Goal: Transaction & Acquisition: Purchase product/service

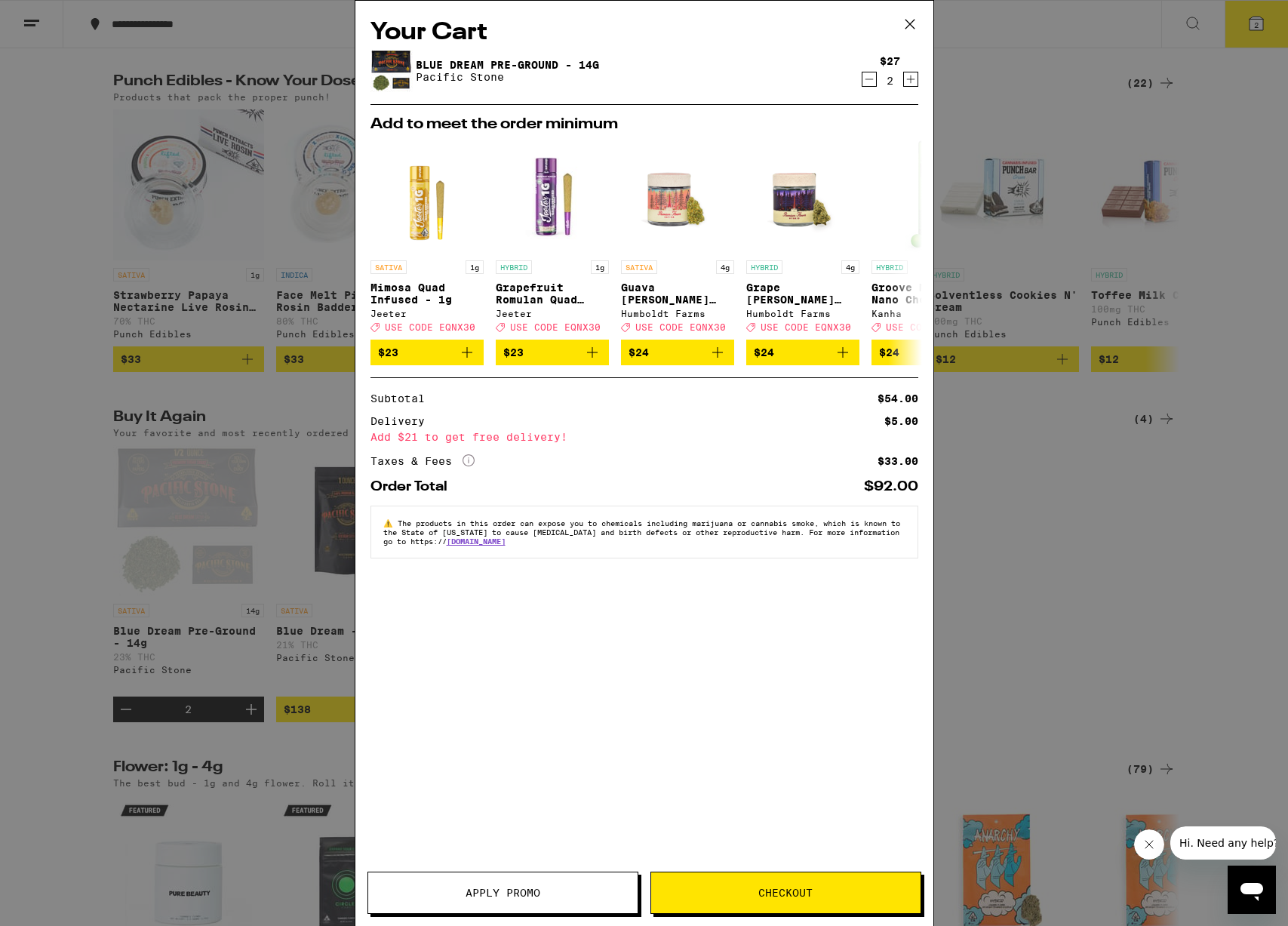
click at [807, 892] on span "Checkout" at bounding box center [785, 892] width 54 height 10
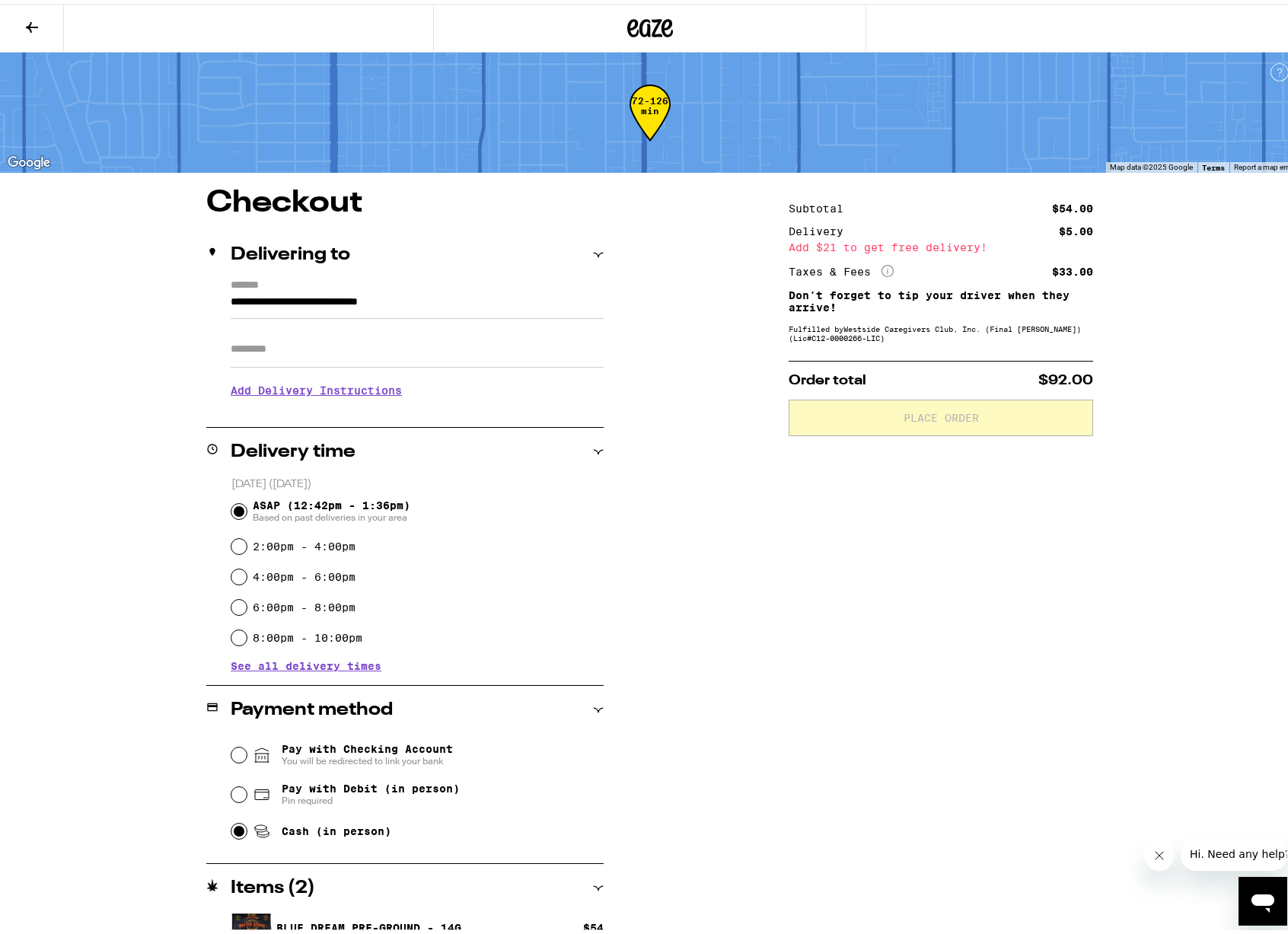
click at [233, 830] on input "Cash (in person)" at bounding box center [239, 827] width 15 height 15
radio input "true"
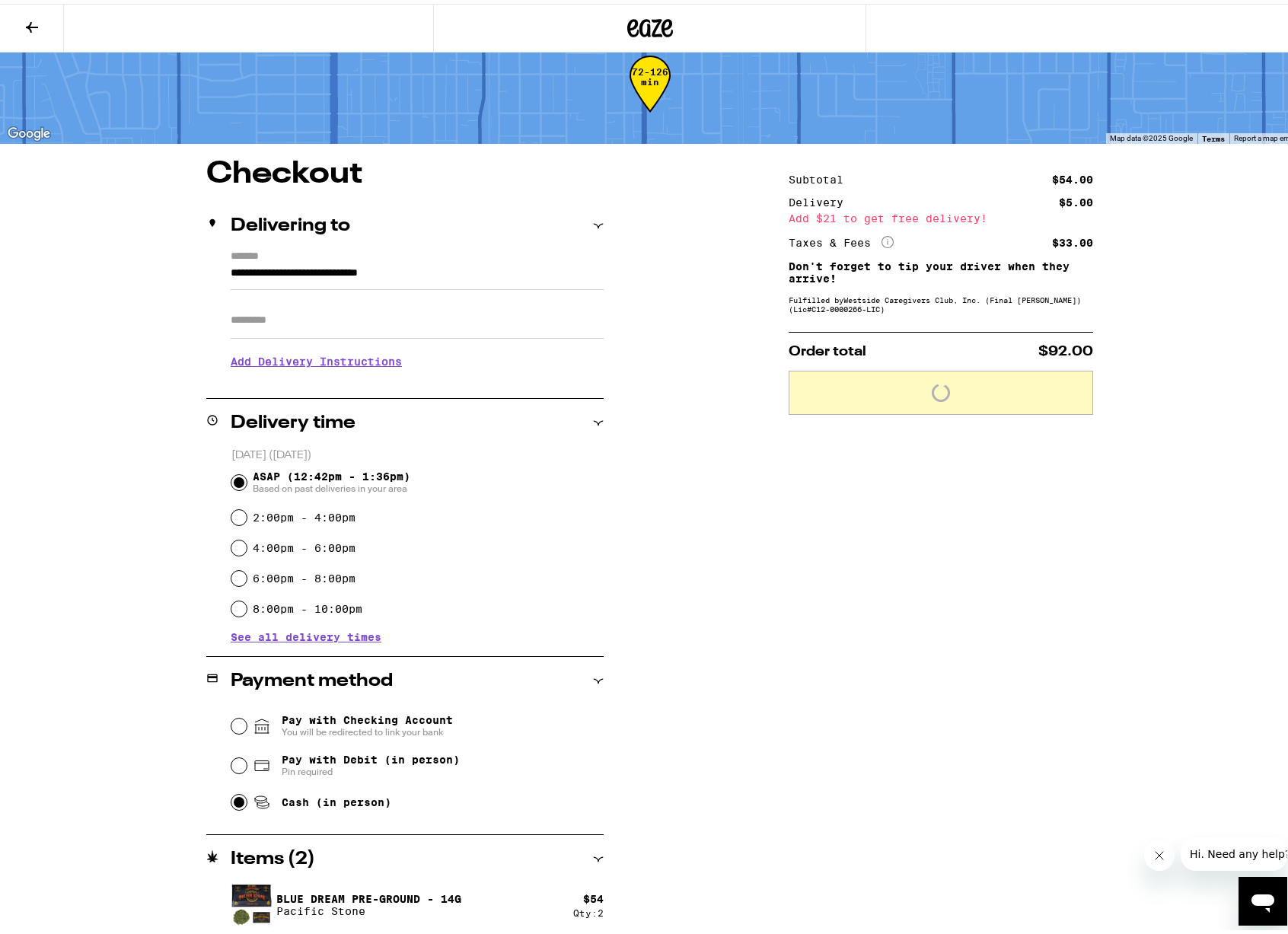
scroll to position [31, 0]
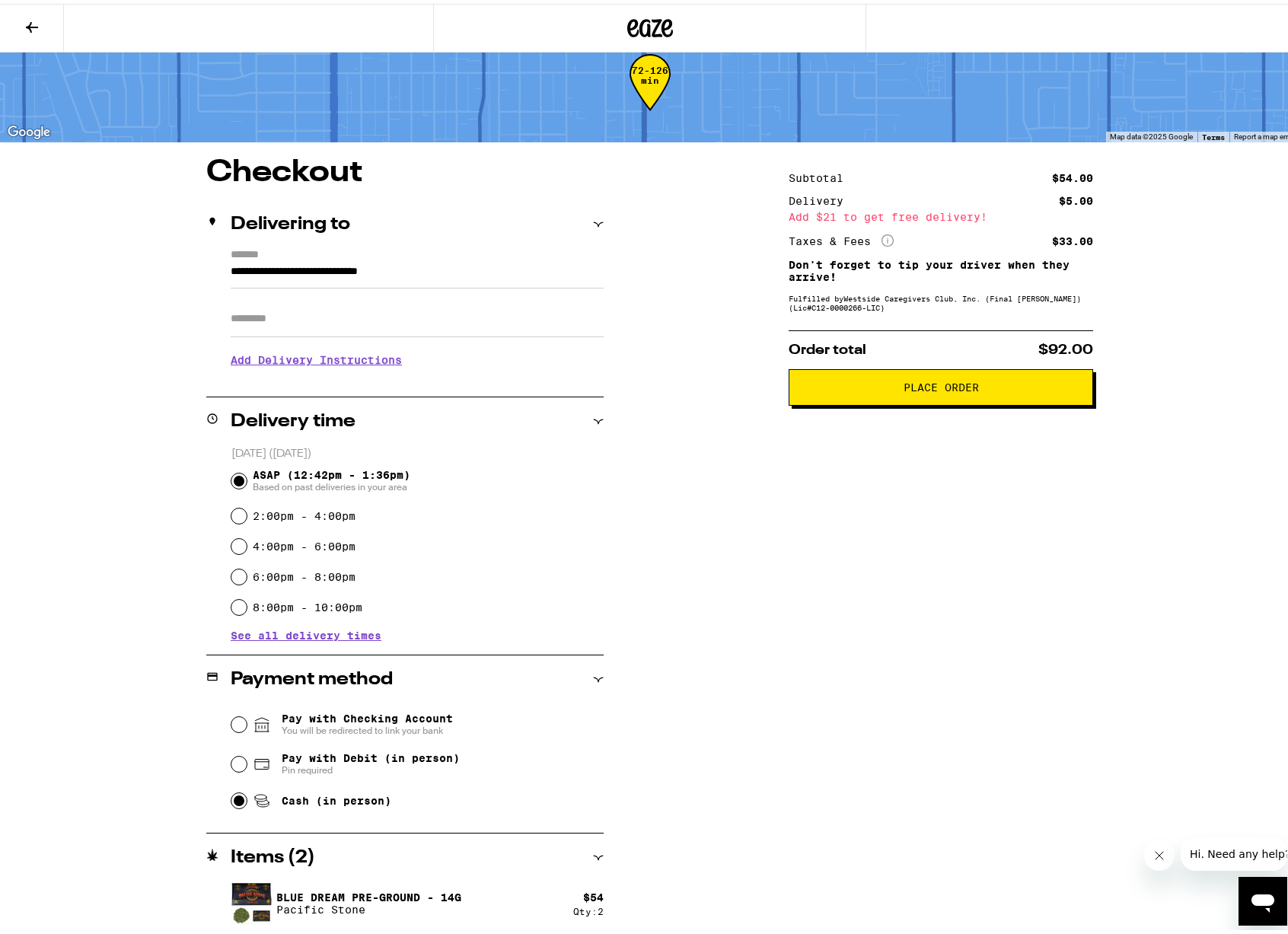
click at [936, 380] on button "Place Order" at bounding box center [940, 384] width 304 height 36
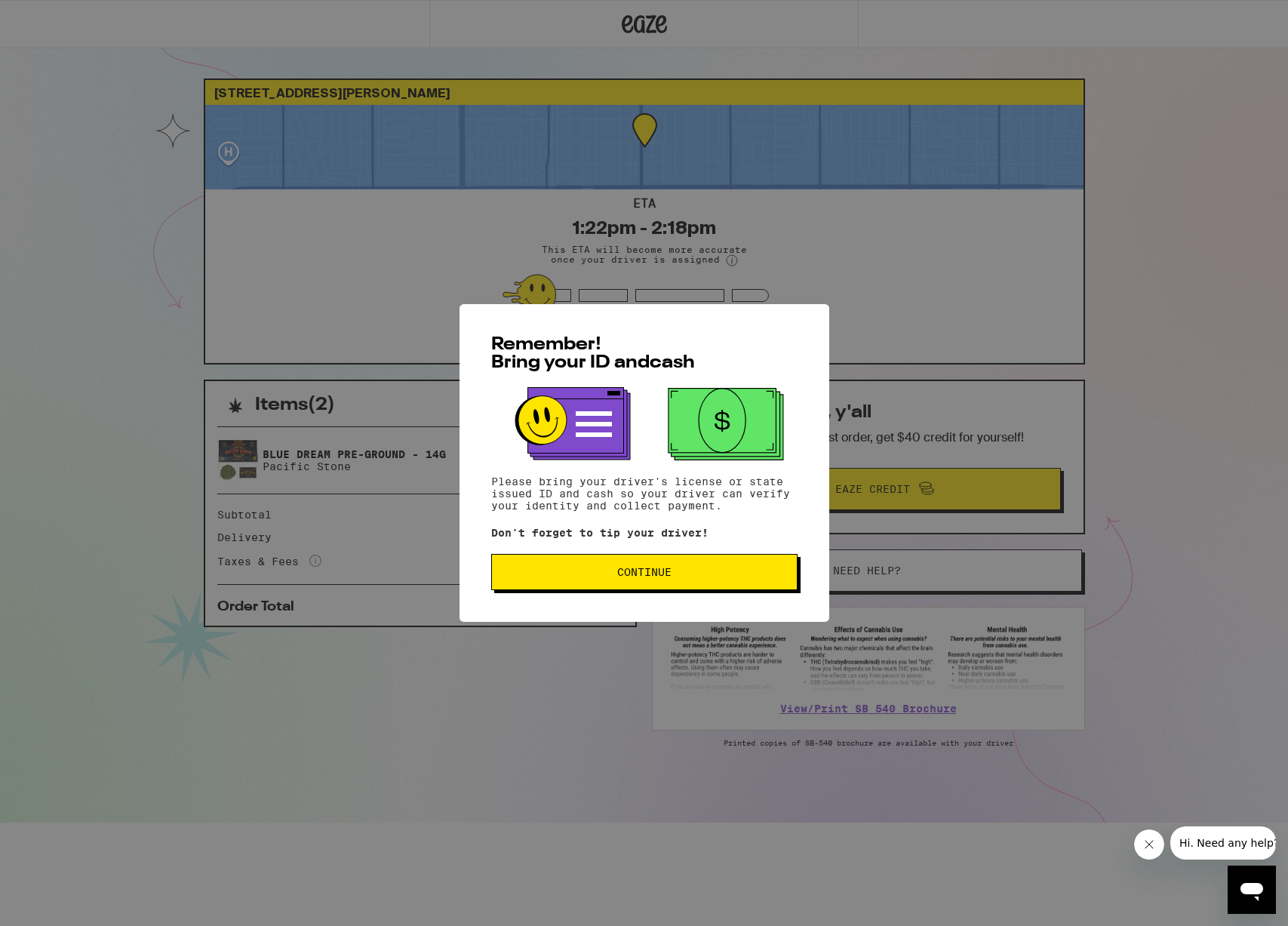
click at [628, 567] on button "Continue" at bounding box center [644, 572] width 306 height 36
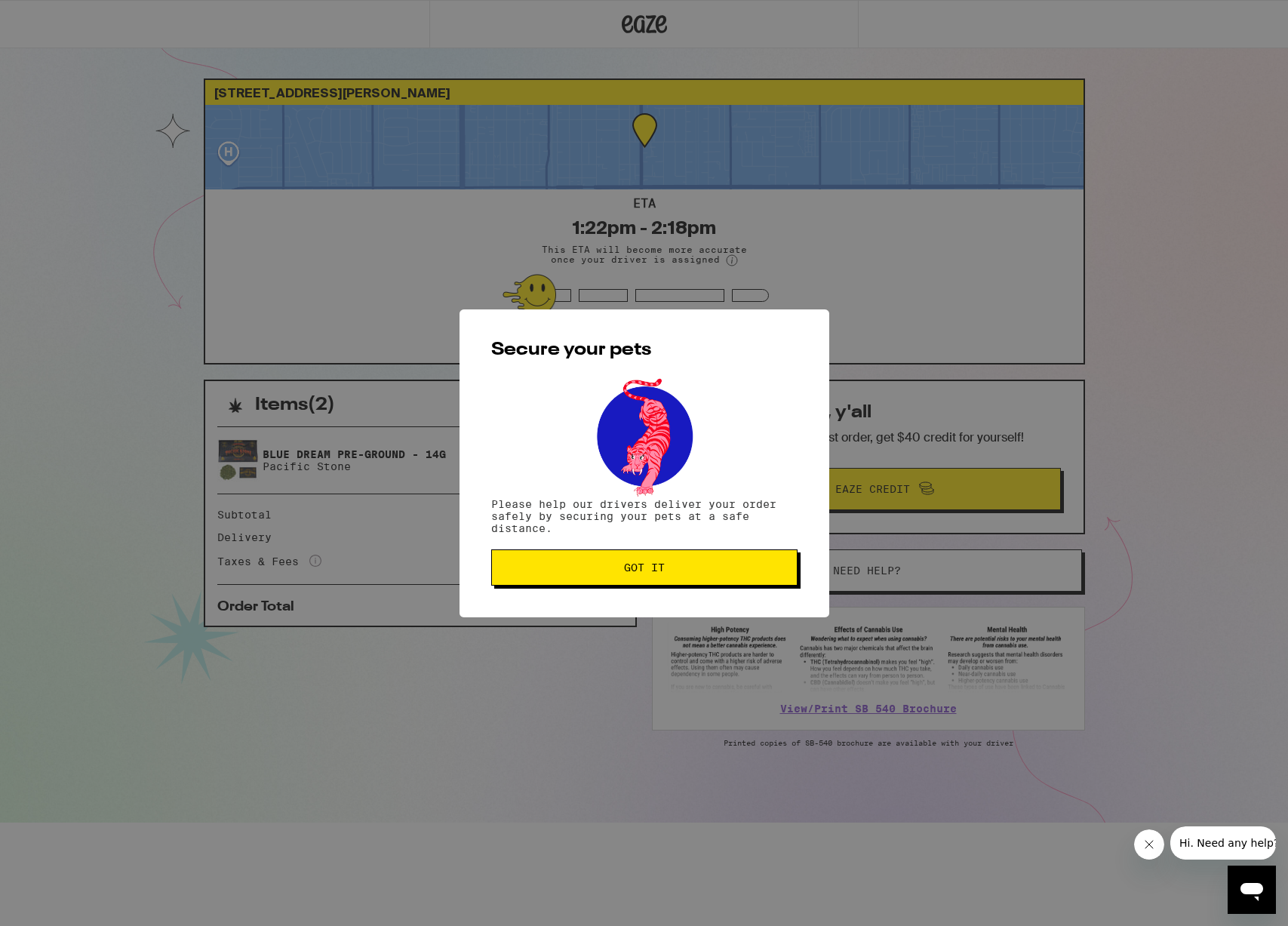
click at [659, 561] on button "Got it" at bounding box center [644, 567] width 306 height 36
